Goal: Information Seeking & Learning: Learn about a topic

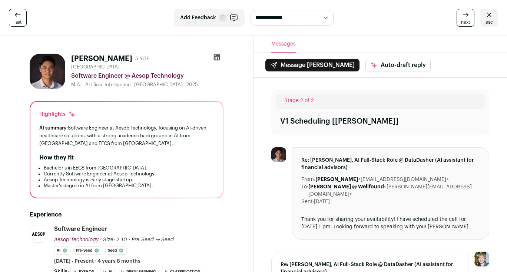
scroll to position [33, 0]
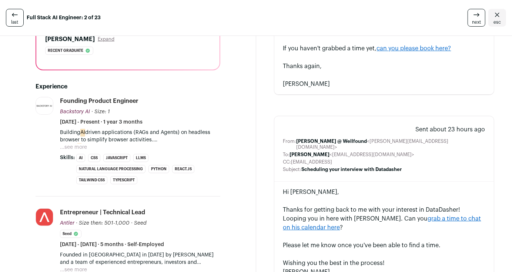
scroll to position [173, 0]
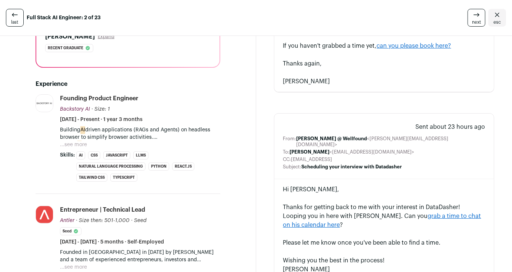
click at [73, 142] on button "...see more" at bounding box center [73, 144] width 27 height 7
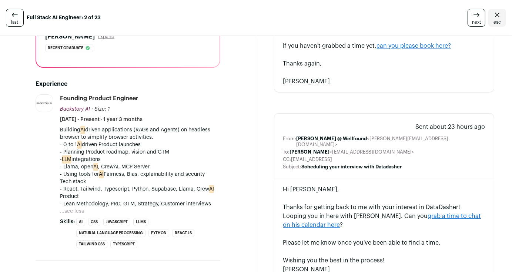
scroll to position [375, 0]
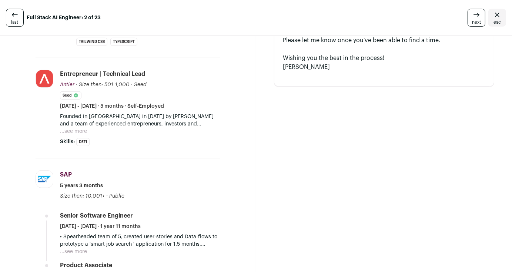
click at [73, 128] on button "...see more" at bounding box center [73, 131] width 27 height 7
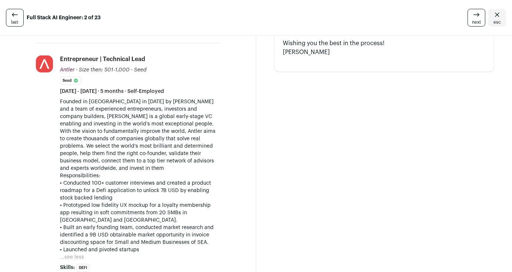
scroll to position [391, 0]
drag, startPoint x: 98, startPoint y: 104, endPoint x: 162, endPoint y: 224, distance: 136.1
click at [162, 224] on div "Founded in Singapore in 2017 by Magnus Grimeland and a team of experienced entr…" at bounding box center [140, 176] width 160 height 156
click at [162, 246] on p "• Launched and pivoted startups" at bounding box center [140, 249] width 160 height 7
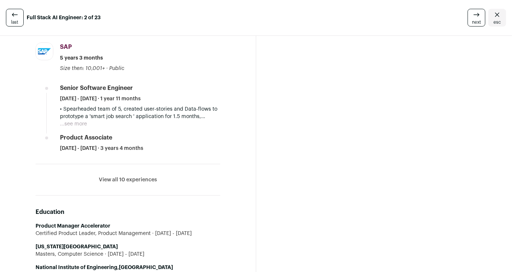
scroll to position [641, 0]
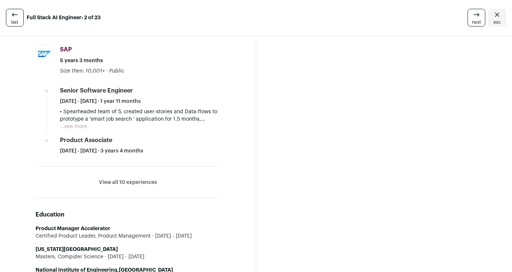
click at [144, 179] on button "View all 10 experiences" at bounding box center [128, 182] width 58 height 7
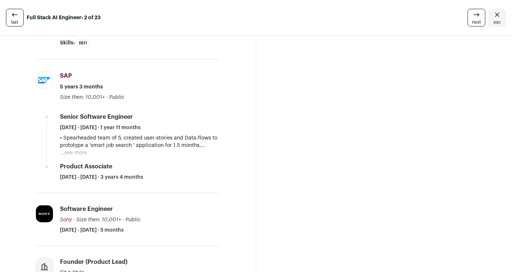
scroll to position [565, 0]
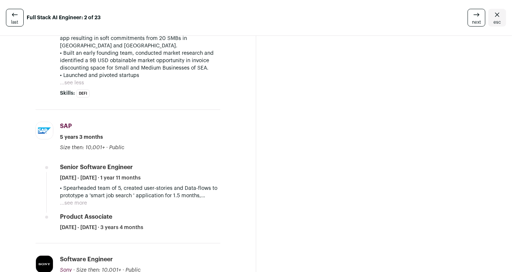
click at [70, 200] on button "...see more" at bounding box center [73, 203] width 27 height 7
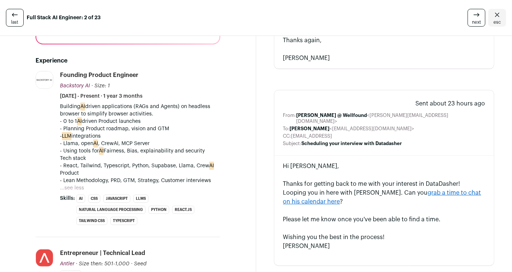
scroll to position [197, 0]
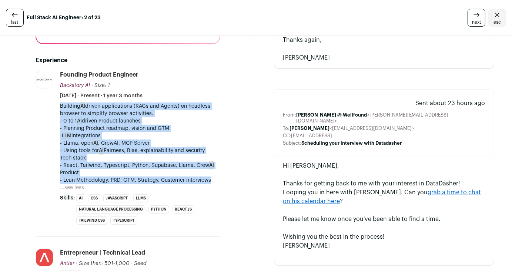
drag, startPoint x: 53, startPoint y: 106, endPoint x: 226, endPoint y: 178, distance: 187.6
drag, startPoint x: 226, startPoint y: 178, endPoint x: 53, endPoint y: 111, distance: 185.7
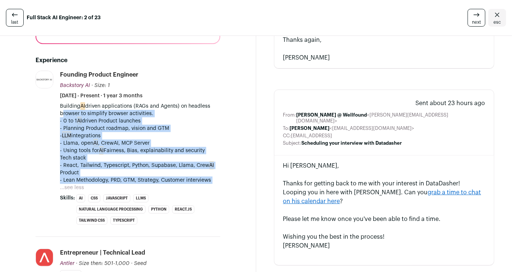
click at [53, 111] on li "Backstory AI backstoryai.framer.website Add to company list Public / Private Pr…" at bounding box center [128, 154] width 185 height 166
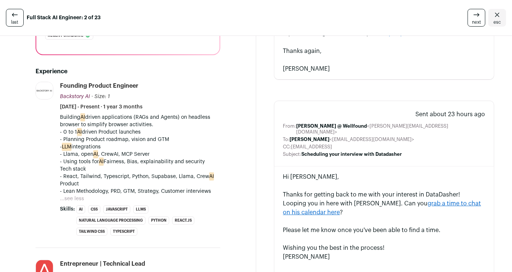
scroll to position [206, 0]
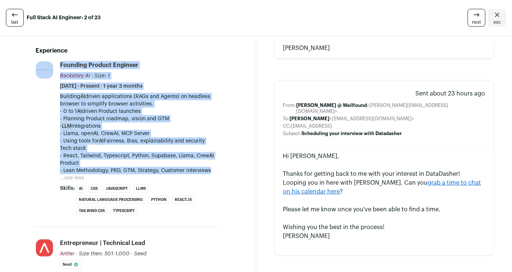
drag, startPoint x: 49, startPoint y: 85, endPoint x: 212, endPoint y: 175, distance: 185.6
click at [212, 175] on li "Backstory AI backstoryai.framer.website Add to company list Public / Private Pr…" at bounding box center [128, 144] width 185 height 166
click at [212, 175] on div "Building AI driven applications (RAGs and Agents) on headless browser to simpli…" at bounding box center [140, 137] width 160 height 89
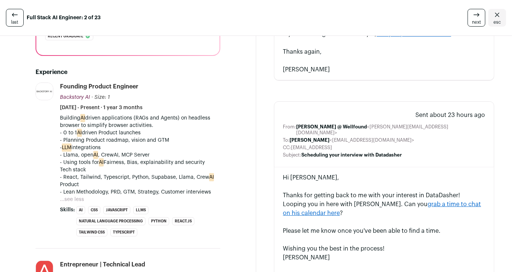
scroll to position [222, 0]
